Goal: Information Seeking & Learning: Understand process/instructions

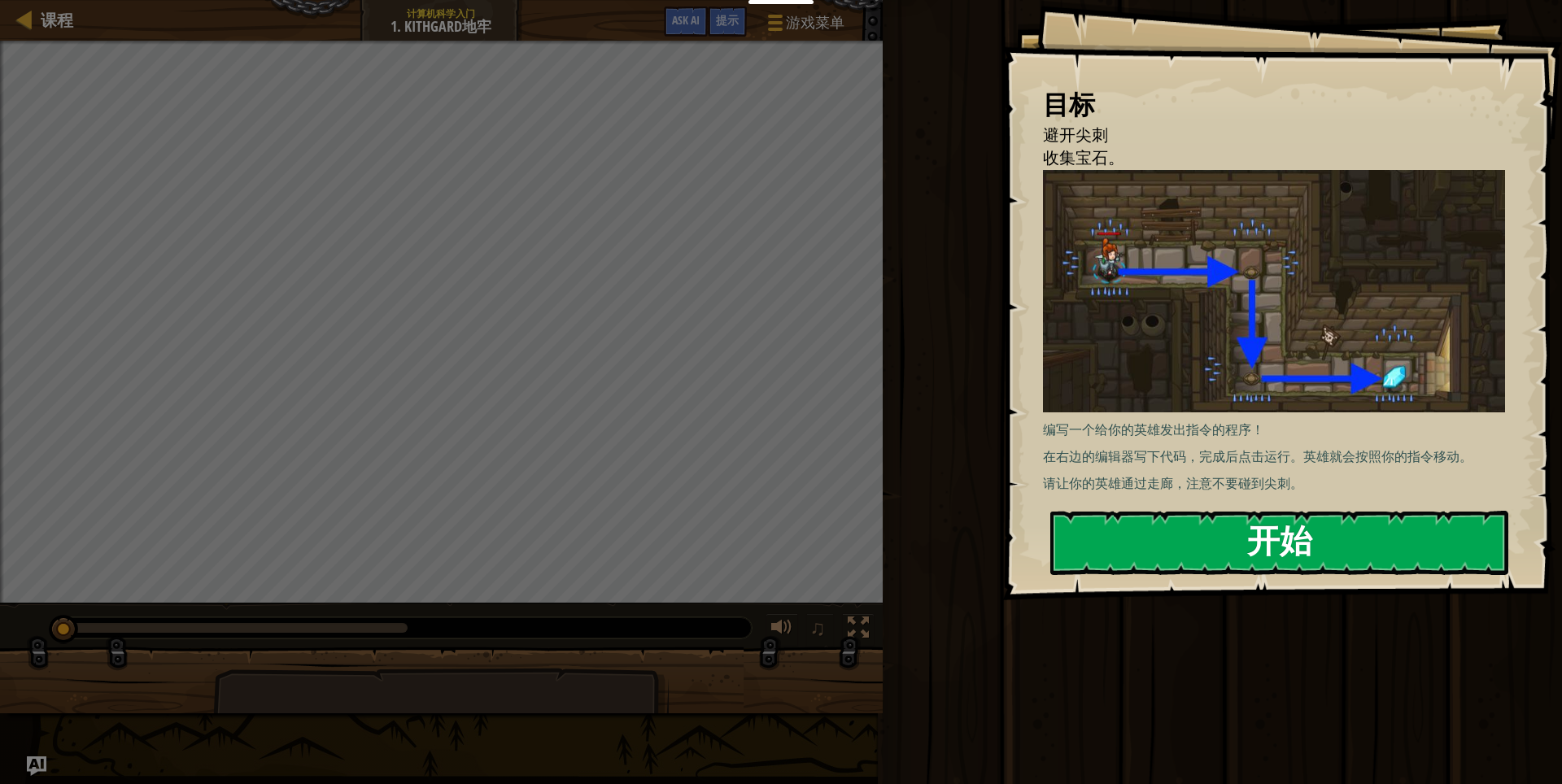
click at [1334, 549] on button "开始" at bounding box center [1279, 543] width 458 height 65
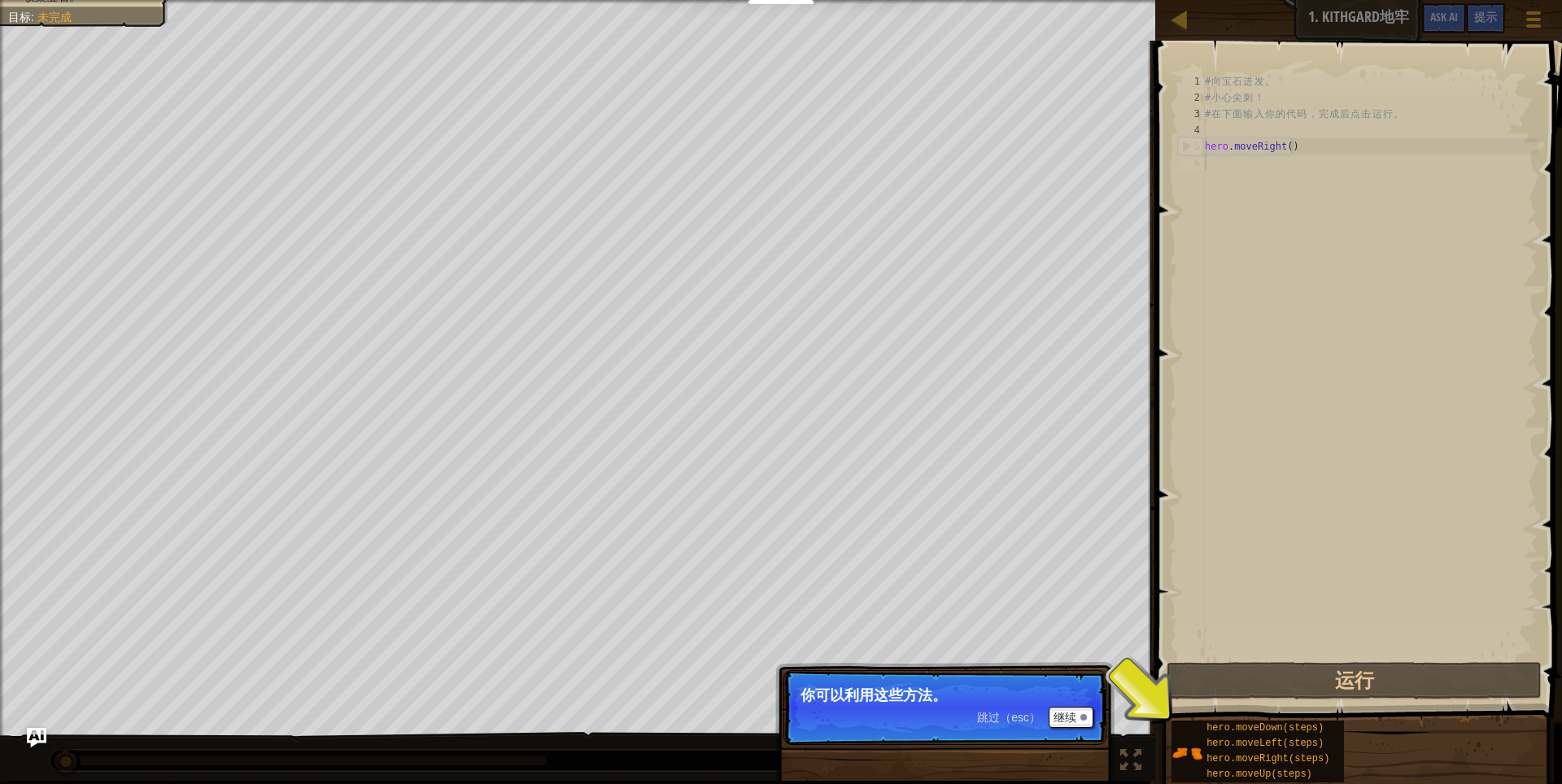
click at [1232, 608] on div "# 向 宝 石 进 发 。 # 小 心 尖 刺 ！ # 在 下 面 输 入 你 的 代 码 ， 完 成 后 点 击 运 行 。 hero . moveRigh…" at bounding box center [1370, 381] width 336 height 618
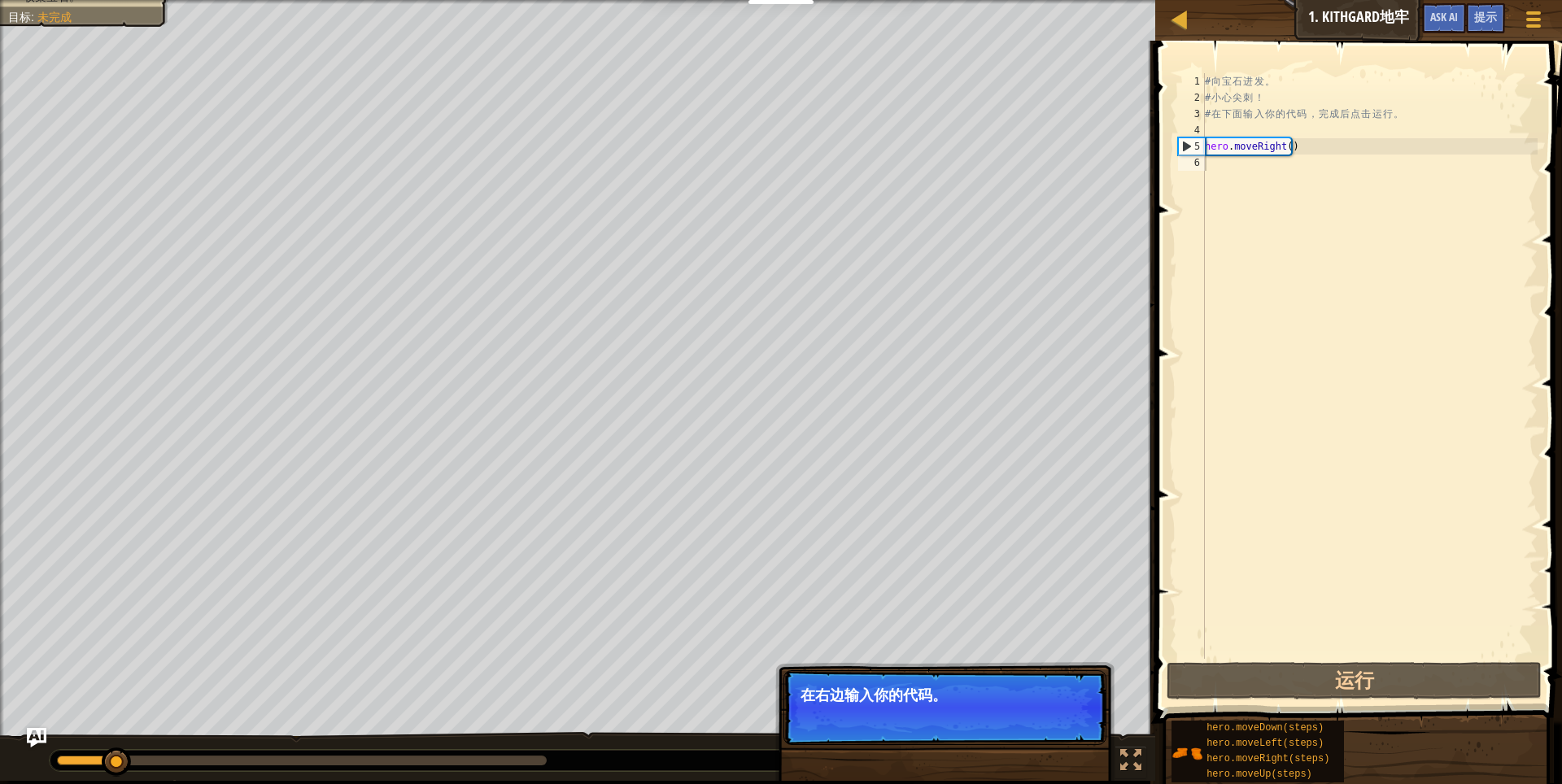
click at [131, 210] on div "避开尖刺 收集宝石。 目标 : 未完成" at bounding box center [577, 368] width 1155 height 736
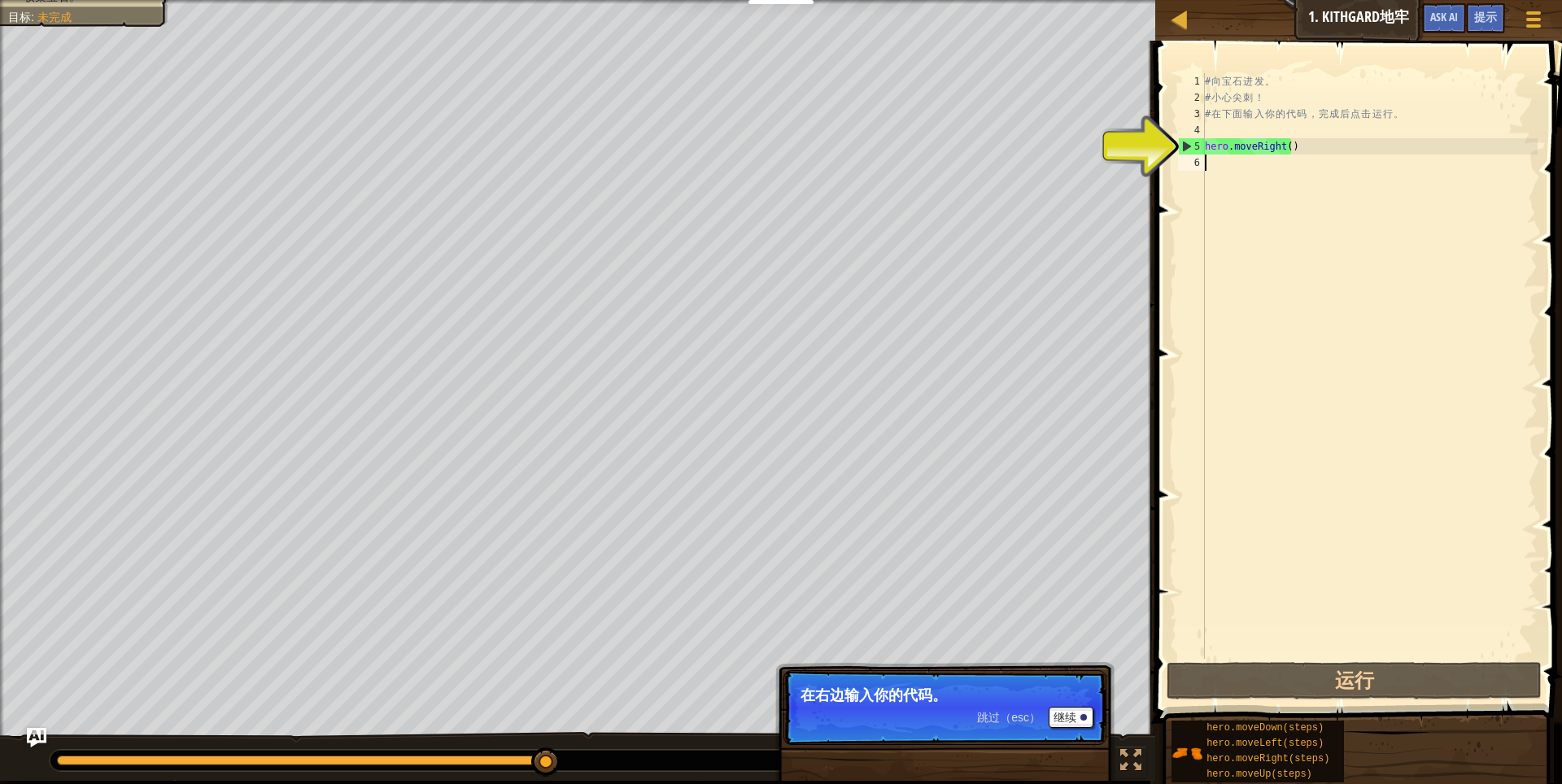
click at [1297, 160] on div "# 向 宝 石 进 发 。 # 小 心 尖 刺 ！ # 在 下 面 输 入 你 的 代 码 ， 完 成 后 点 击 运 行 。 hero . moveRigh…" at bounding box center [1370, 381] width 336 height 618
click at [1390, 694] on button "运行" at bounding box center [1354, 681] width 376 height 38
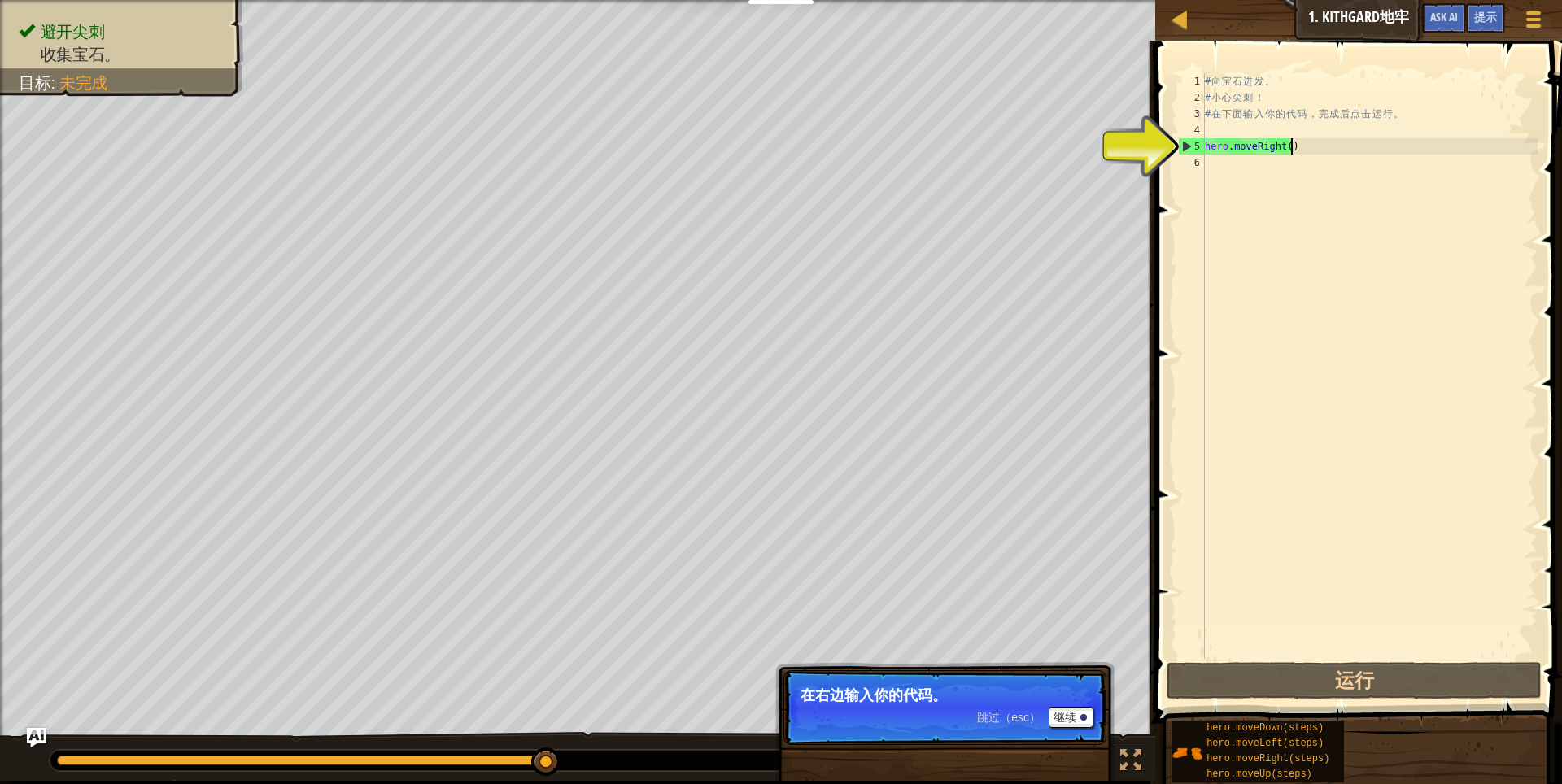
click at [1290, 147] on div "# 向 宝 石 进 发 。 # 小 心 尖 刺 ！ # 在 下 面 输 入 你 的 代 码 ， 完 成 后 点 击 运 行 。 hero . moveRigh…" at bounding box center [1370, 381] width 336 height 618
type textarea "hero.moveRight()"
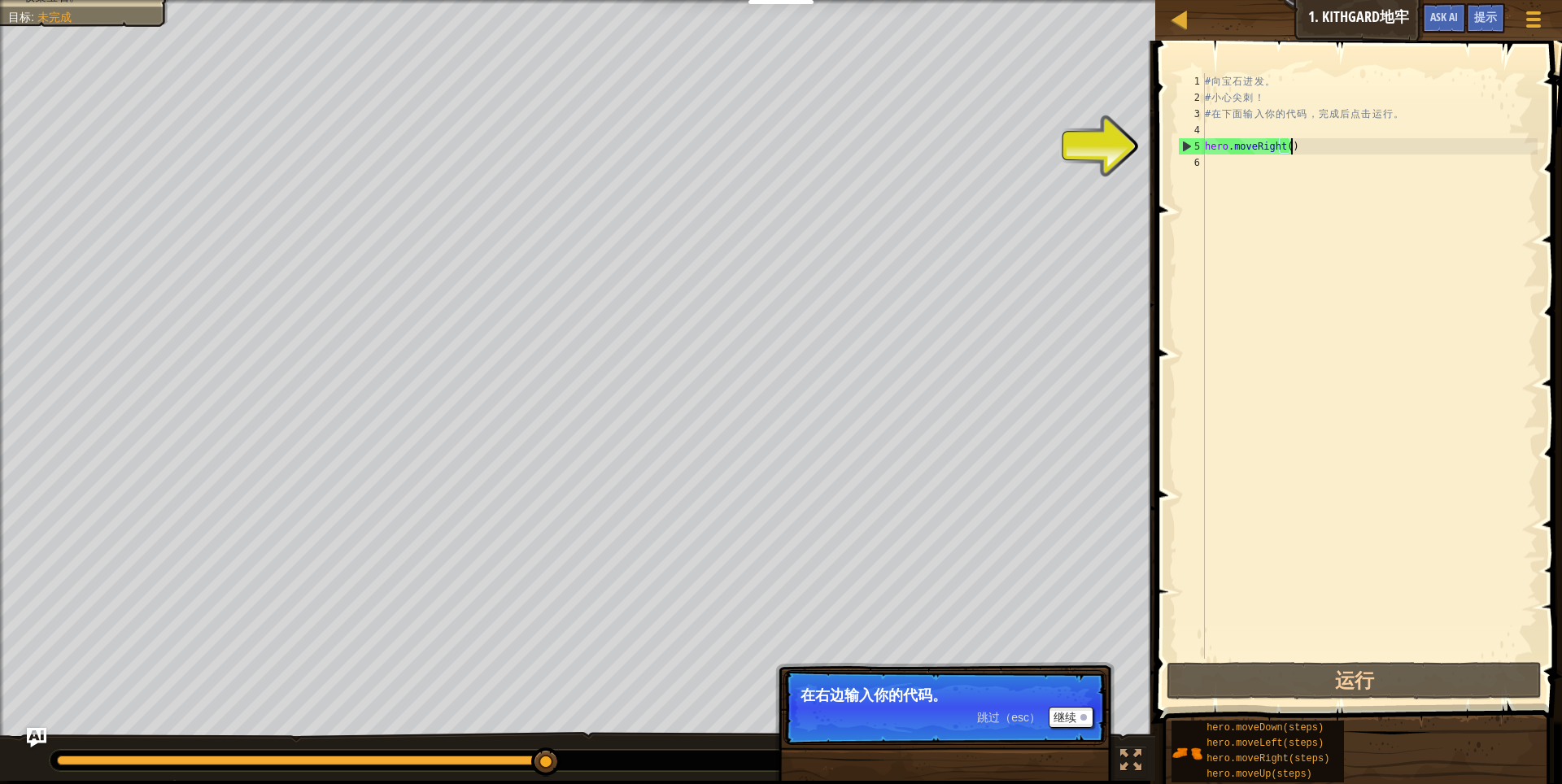
click at [1411, 156] on div "# 向 宝 石 进 发 。 # 小 心 尖 刺 ！ # 在 下 面 输 入 你 的 代 码 ， 完 成 后 点 击 运 行 。 hero . moveRigh…" at bounding box center [1370, 381] width 336 height 618
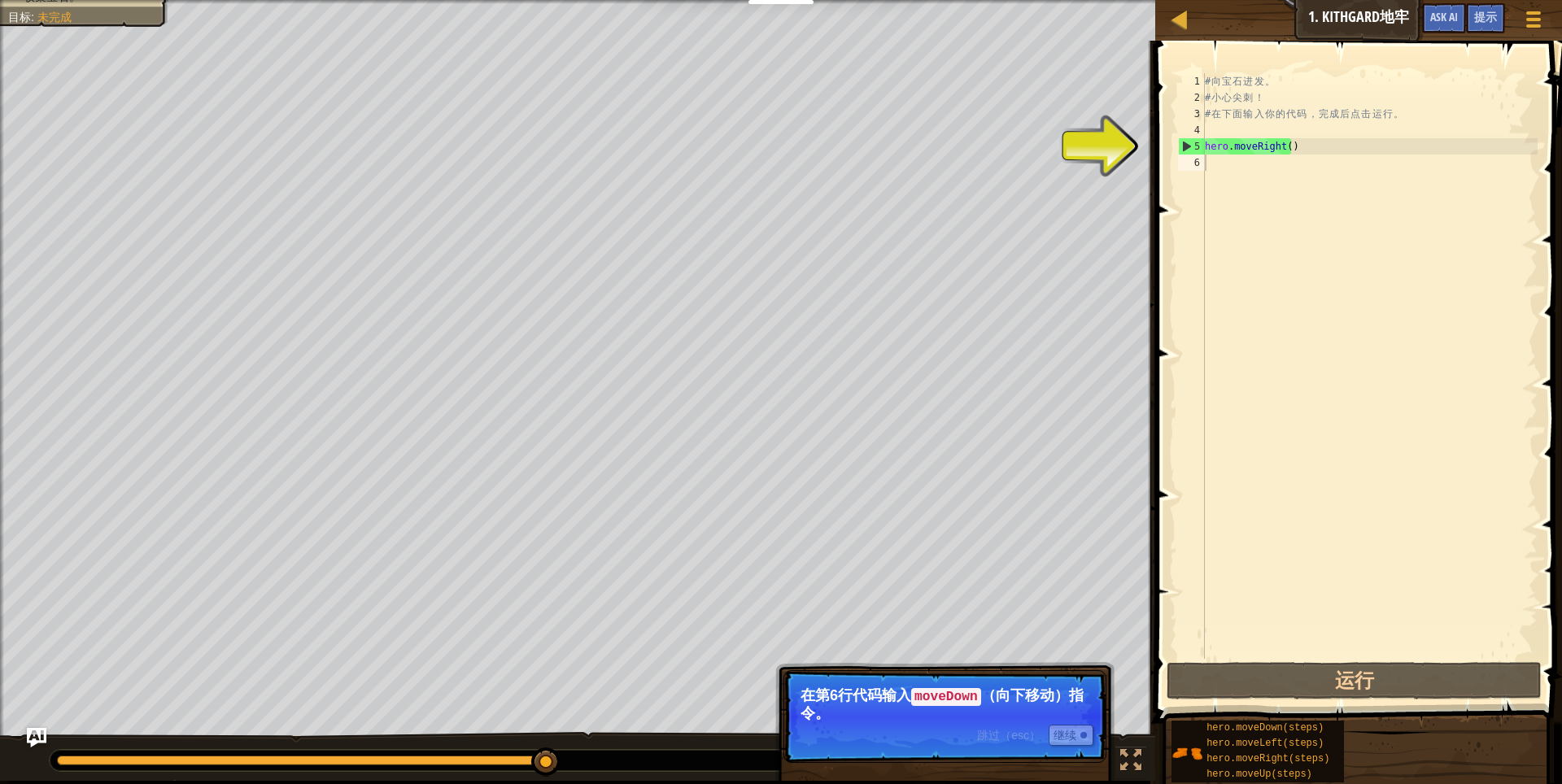
click at [982, 703] on p "在第6行代码输入 moveDown （向下移动）指令。" at bounding box center [945, 704] width 289 height 34
click at [1135, 753] on div at bounding box center [1131, 760] width 21 height 21
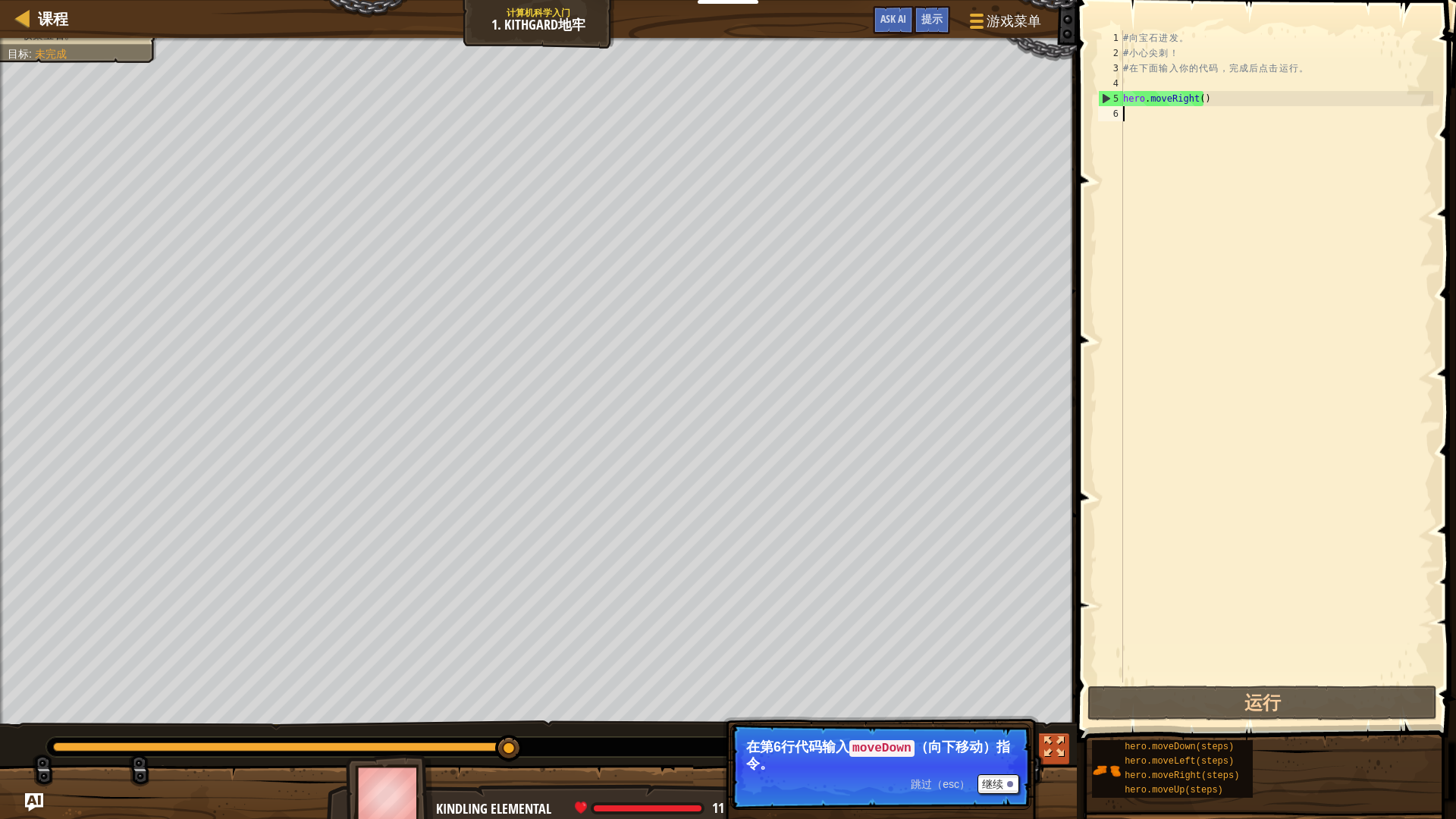
click at [1044, 730] on div at bounding box center [1054, 747] width 20 height 20
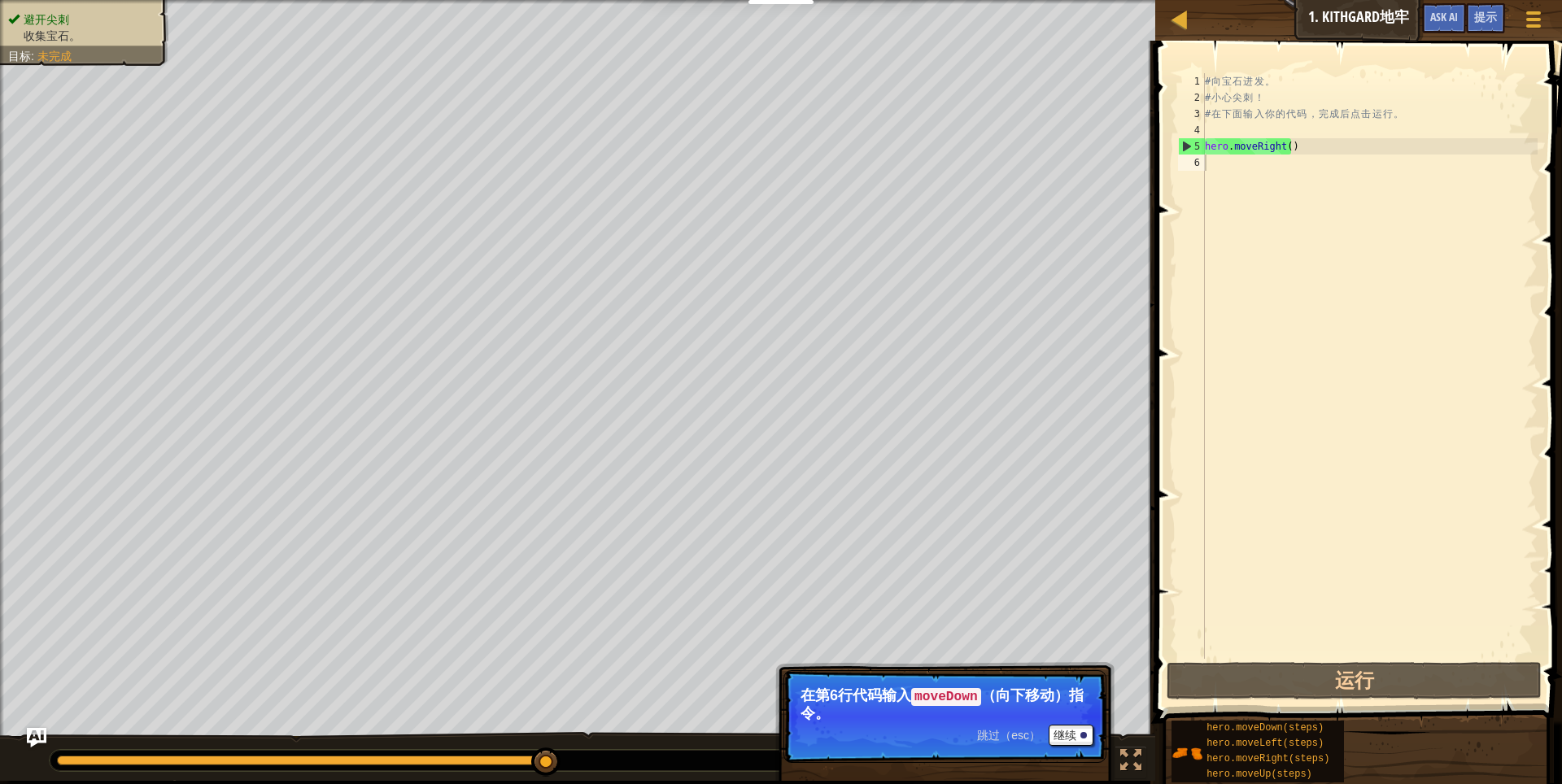
click at [100, 11] on ul "避开尖刺 收集宝石。" at bounding box center [84, 27] width 152 height 32
click at [46, 51] on span "未完成" at bounding box center [54, 56] width 34 height 13
